Goal: Find specific page/section: Find specific page/section

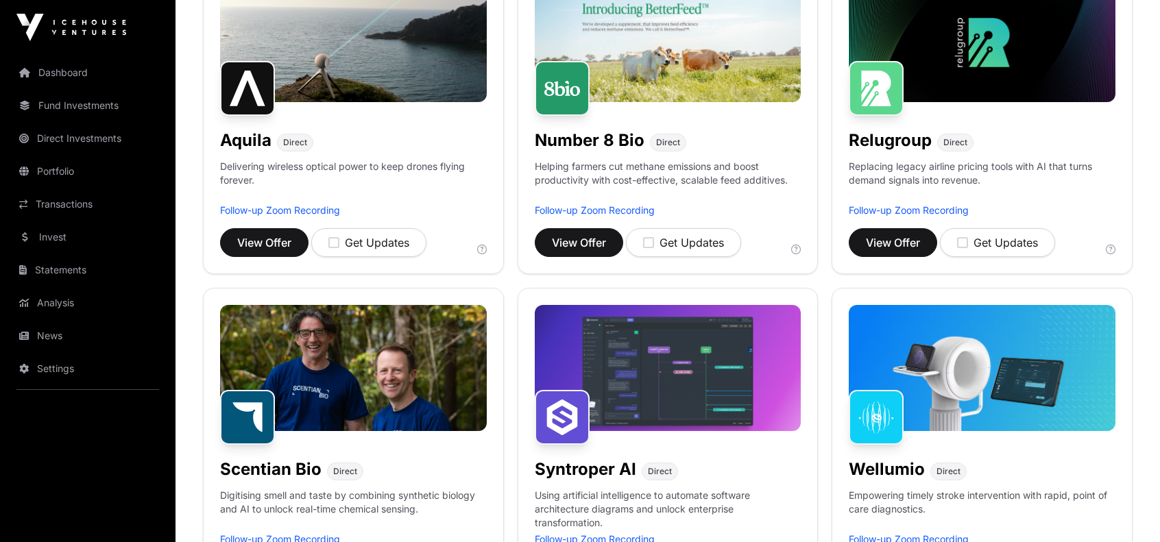
scroll to position [480, 0]
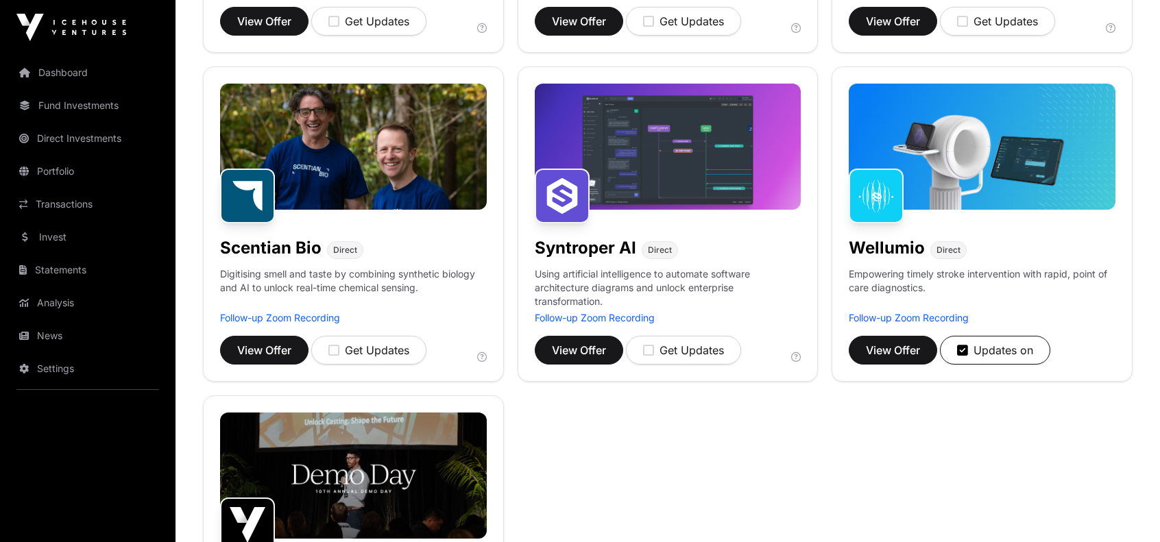
click at [69, 134] on link "Direct Investments" at bounding box center [88, 138] width 154 height 30
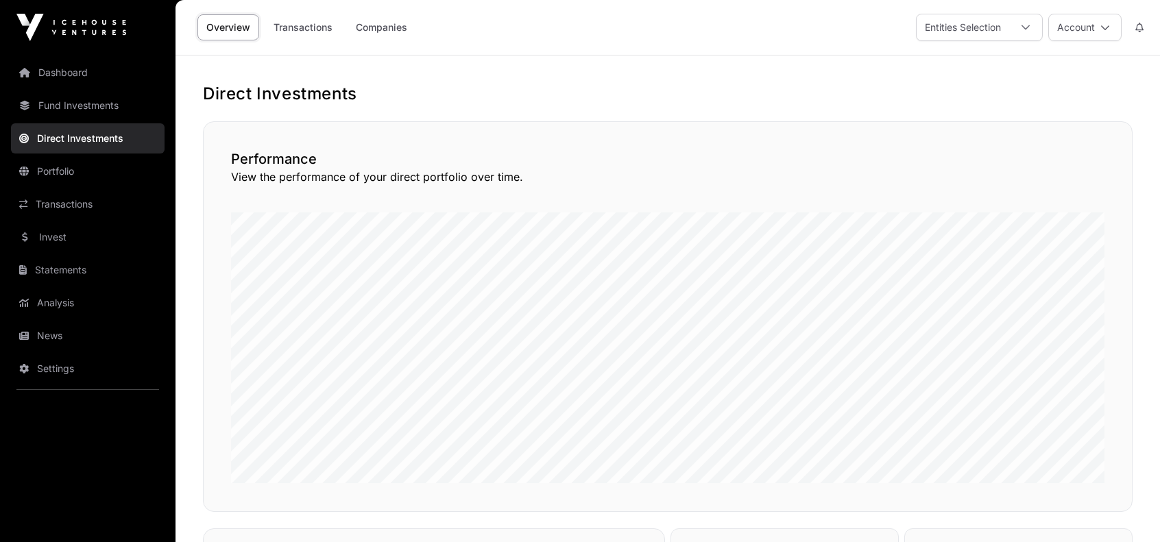
click at [55, 67] on link "Dashboard" at bounding box center [88, 73] width 154 height 30
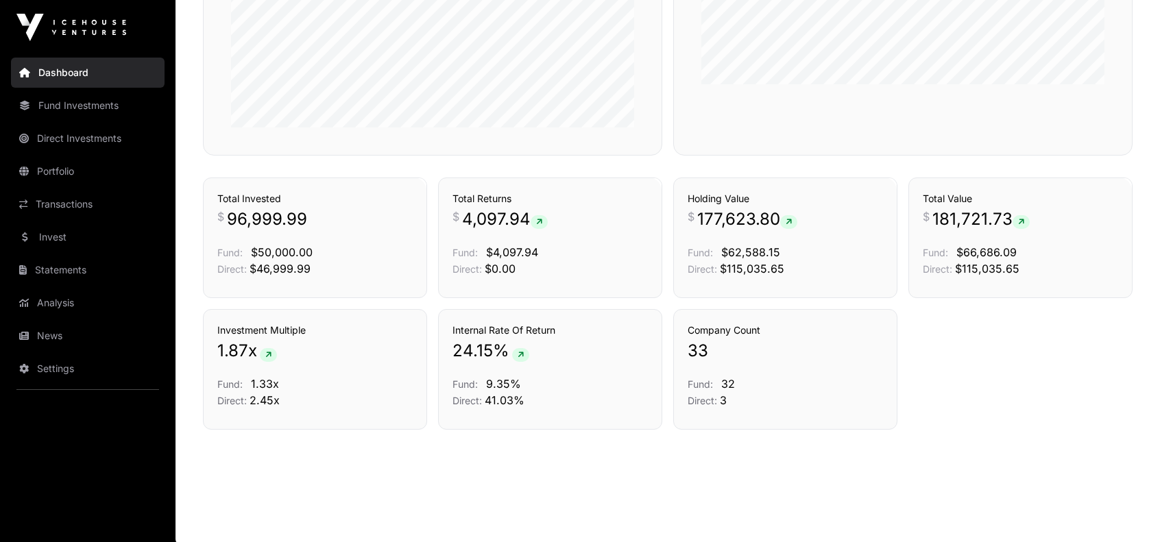
scroll to position [905, 0]
click at [70, 169] on link "Portfolio" at bounding box center [88, 171] width 154 height 30
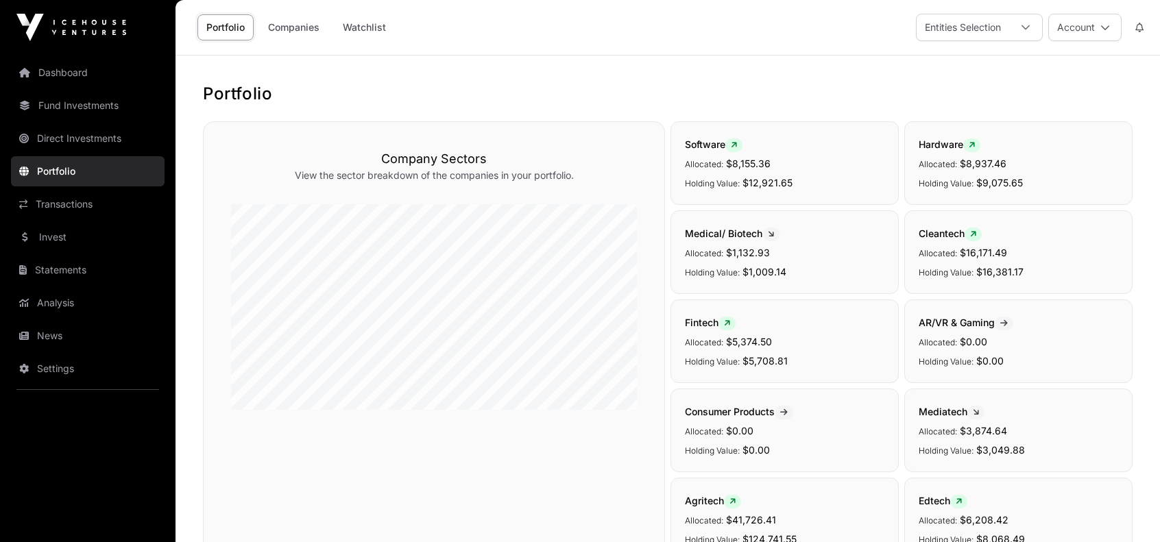
click at [64, 206] on link "Transactions" at bounding box center [88, 204] width 154 height 30
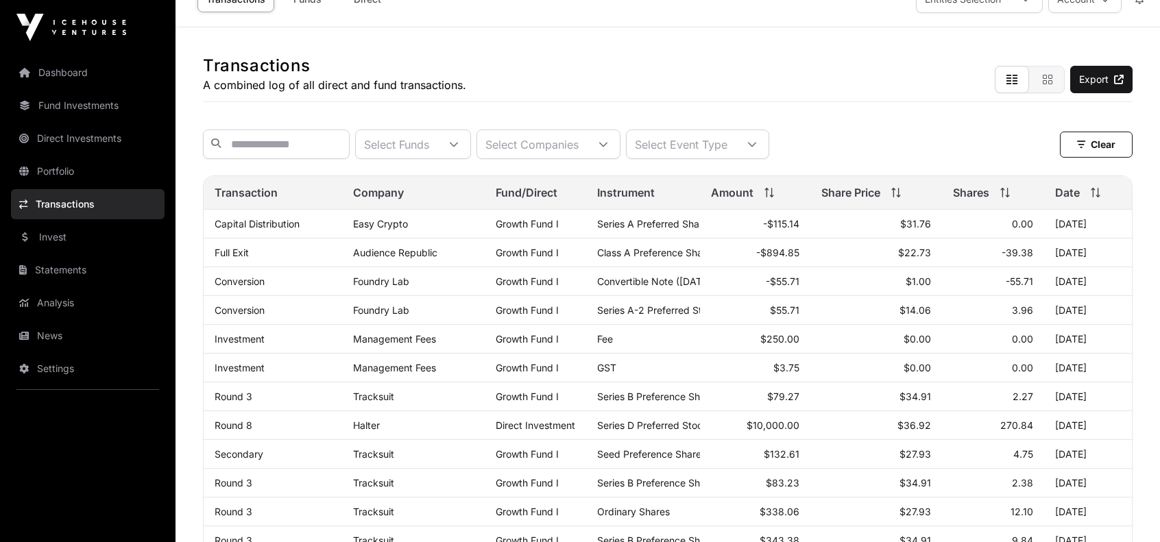
scroll to position [69, 0]
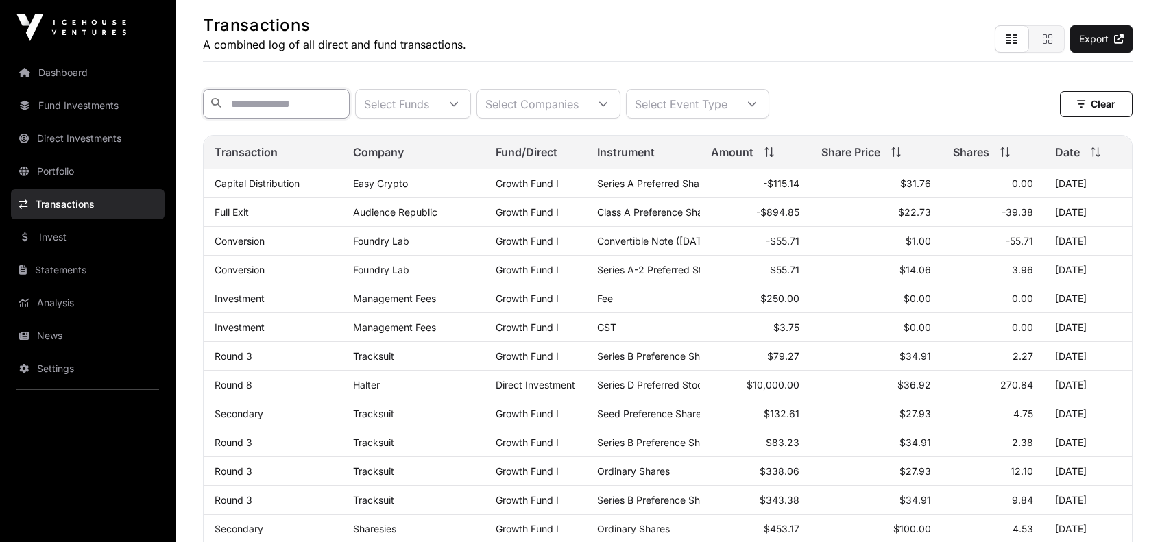
click at [273, 89] on input "text" at bounding box center [276, 103] width 147 height 29
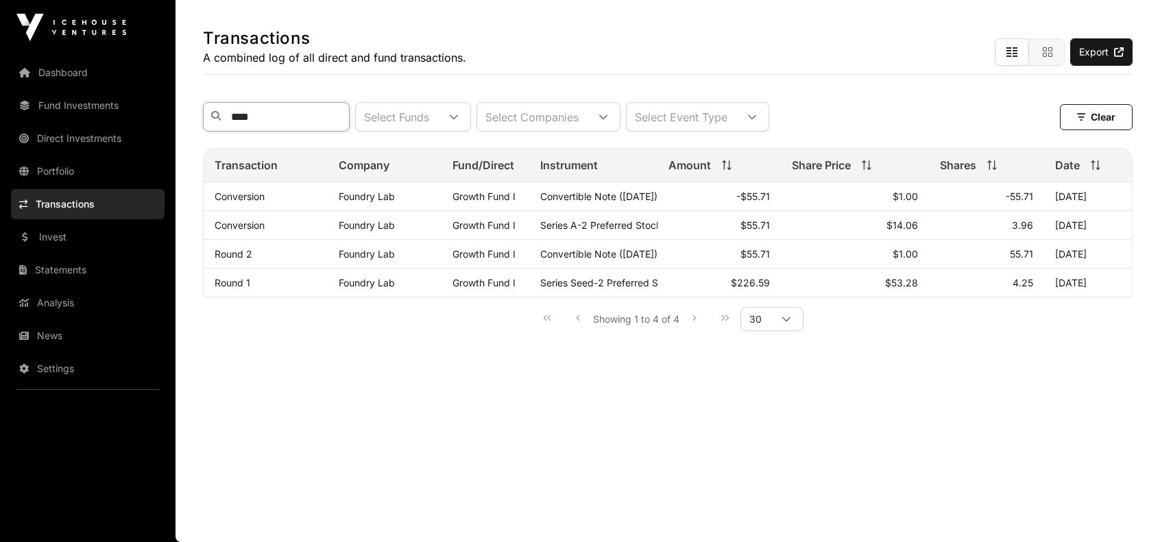
scroll to position [55, 0]
type input "**********"
drag, startPoint x: 881, startPoint y: 286, endPoint x: 985, endPoint y: 280, distance: 104.4
click at [986, 281] on tr "Round 1 Foundry Lab Growth Fund I Series Seed-2 Preferred Stock $226.59 $53.28 …" at bounding box center [668, 283] width 928 height 29
click at [894, 229] on span "$14.06" at bounding box center [902, 226] width 32 height 12
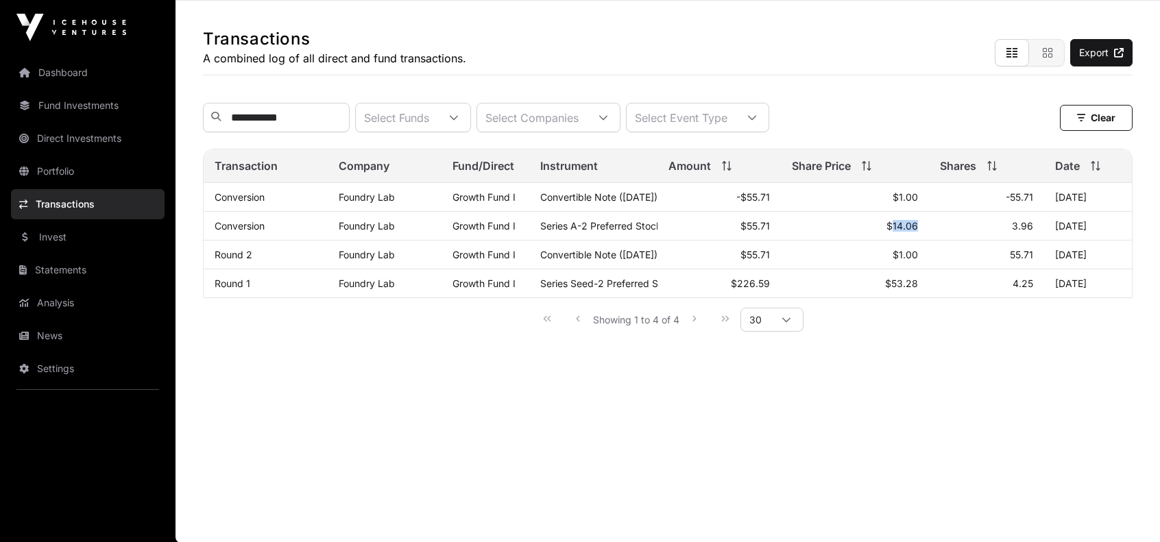
click at [894, 229] on span "$14.06" at bounding box center [902, 226] width 32 height 12
drag, startPoint x: 885, startPoint y: 287, endPoint x: 920, endPoint y: 288, distance: 35.0
click at [920, 288] on td "$53.28" at bounding box center [855, 283] width 148 height 29
click at [920, 306] on div "Showing 1 to 4 of 4 30" at bounding box center [668, 319] width 930 height 42
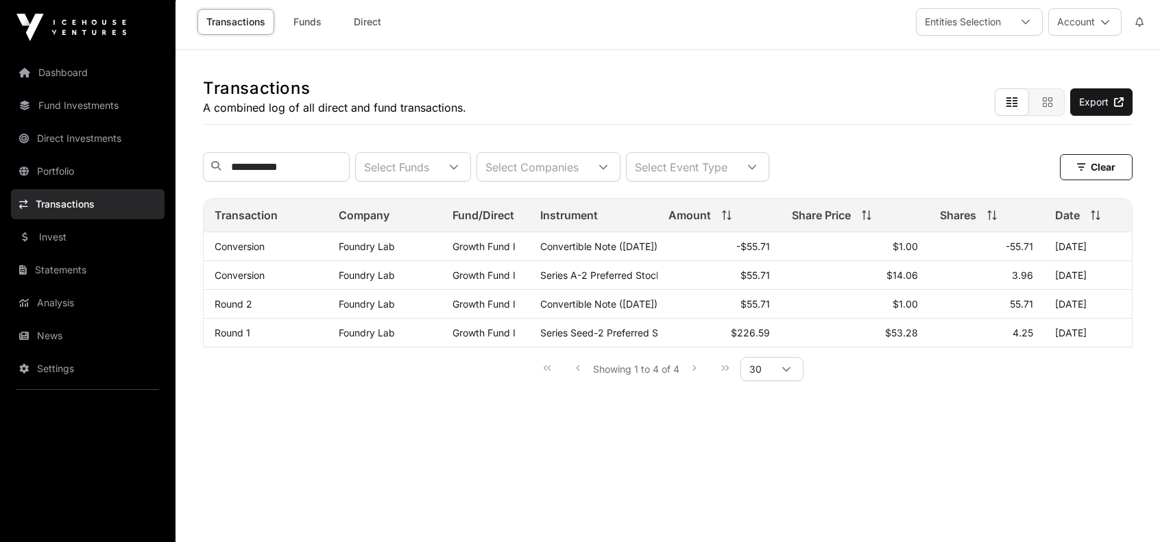
scroll to position [0, 0]
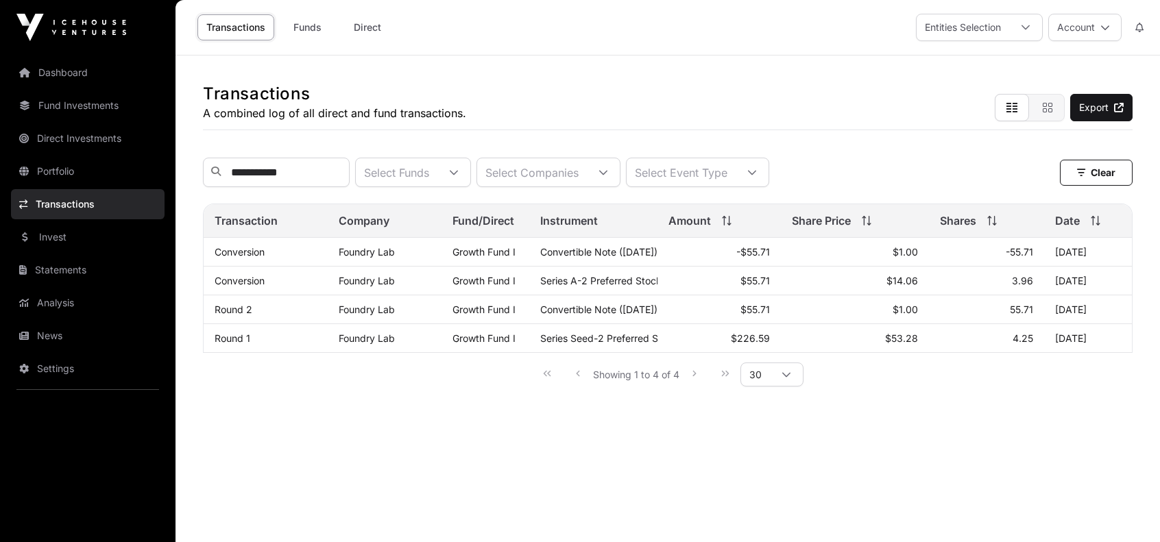
click at [364, 258] on link "Foundry Lab" at bounding box center [367, 252] width 56 height 12
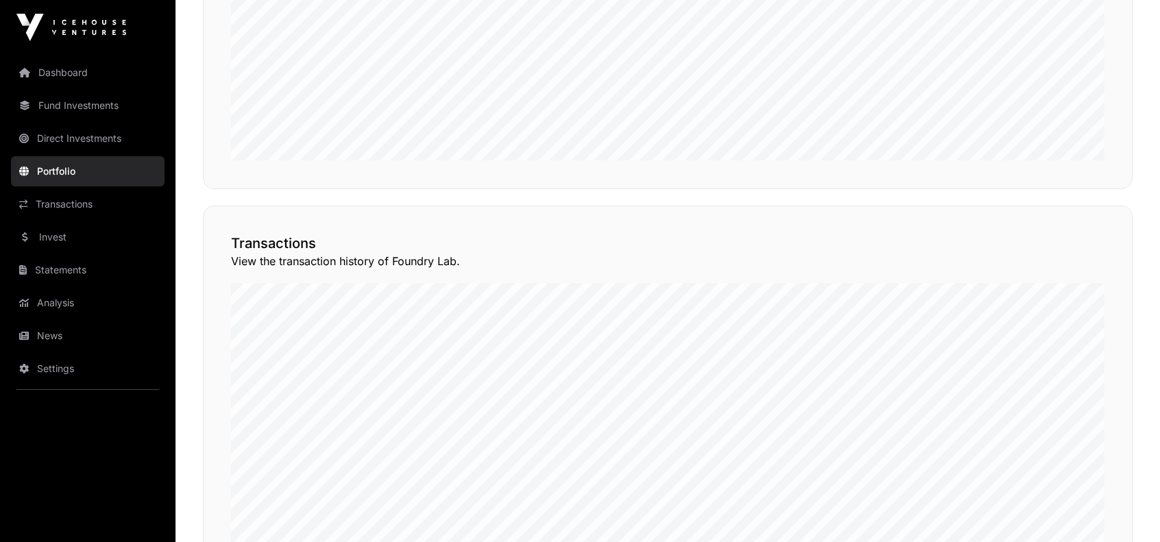
scroll to position [953, 0]
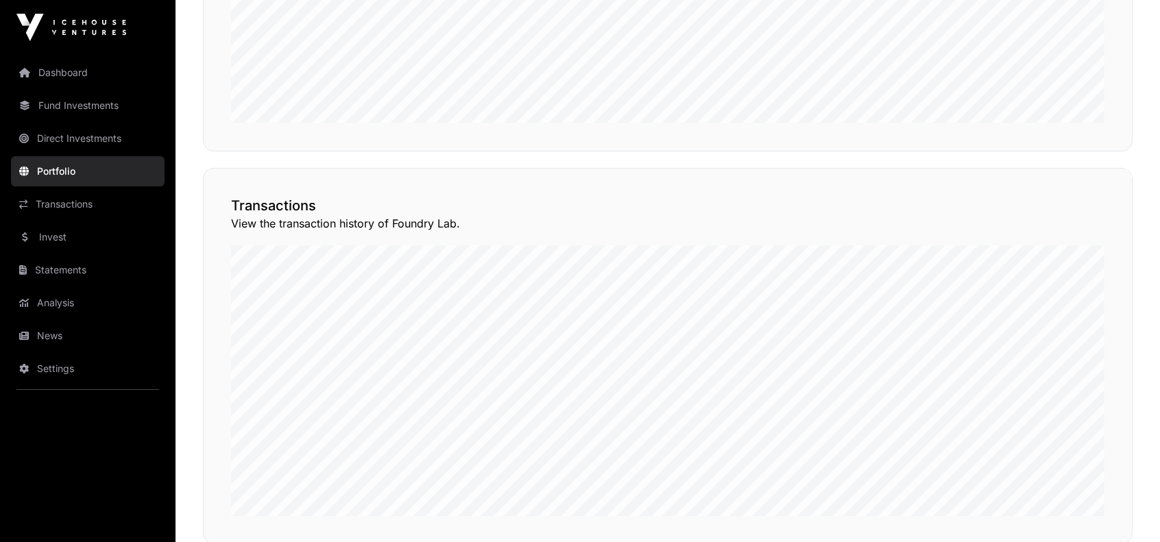
click at [1061, 156] on button "View Transactions" at bounding box center [1070, 143] width 113 height 23
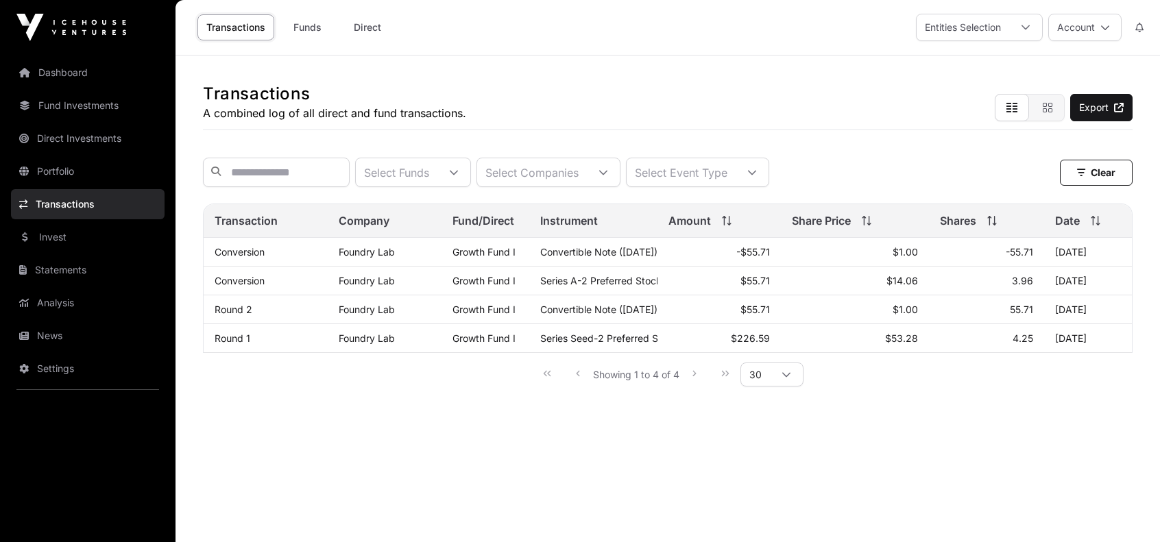
click at [71, 69] on link "Dashboard" at bounding box center [88, 73] width 154 height 30
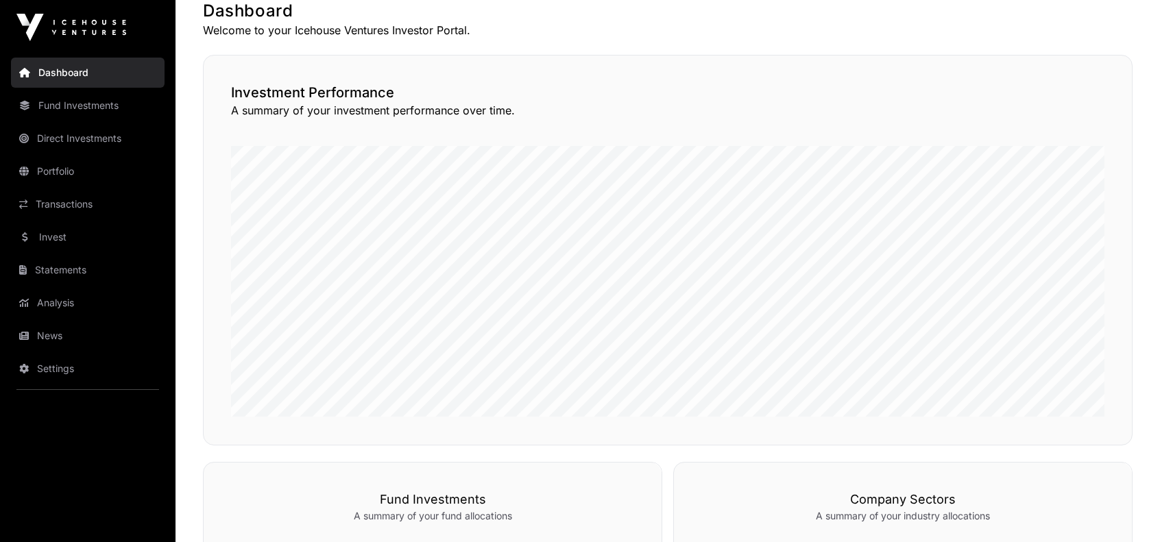
scroll to position [151, 0]
